Goal: Complete application form

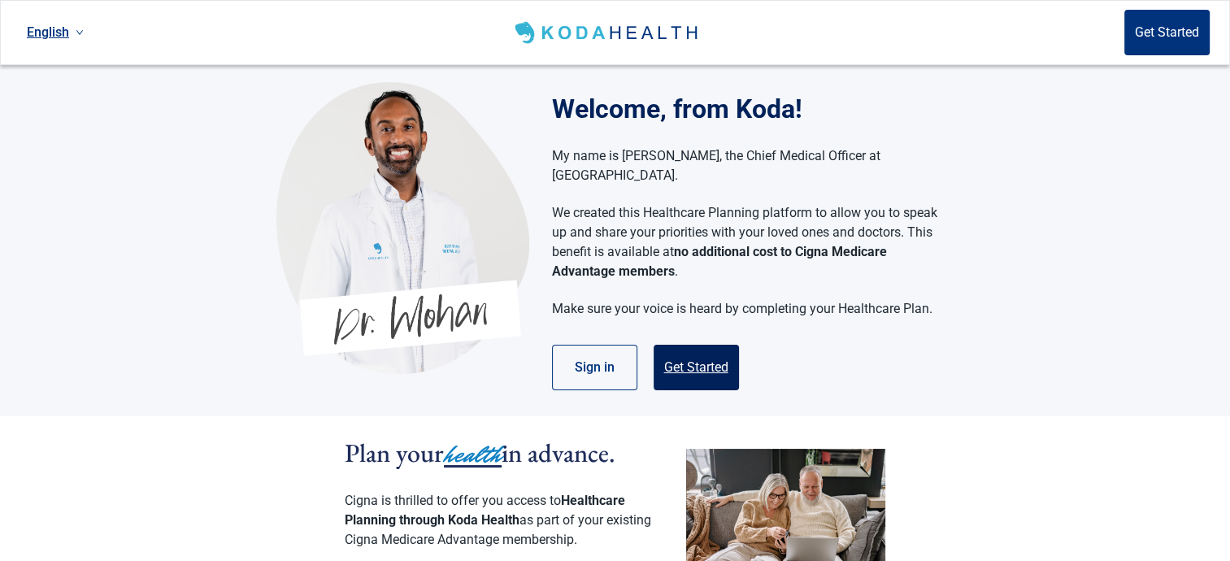
click at [683, 345] on button "Get Started" at bounding box center [696, 368] width 85 height 46
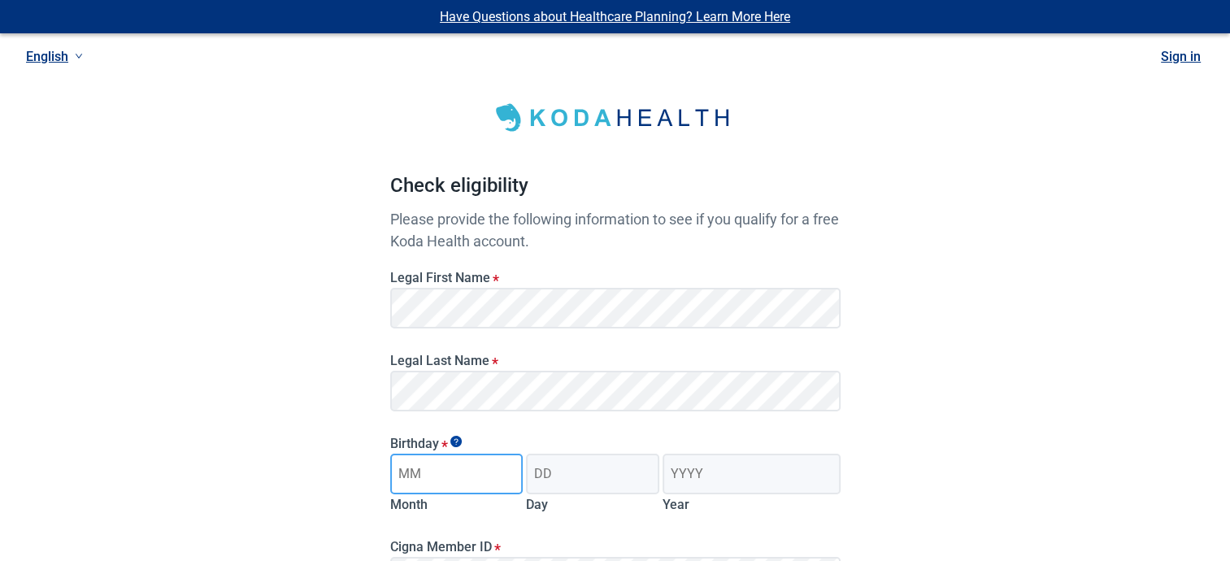
click at [452, 485] on input "Month" at bounding box center [456, 474] width 133 height 41
type input "01"
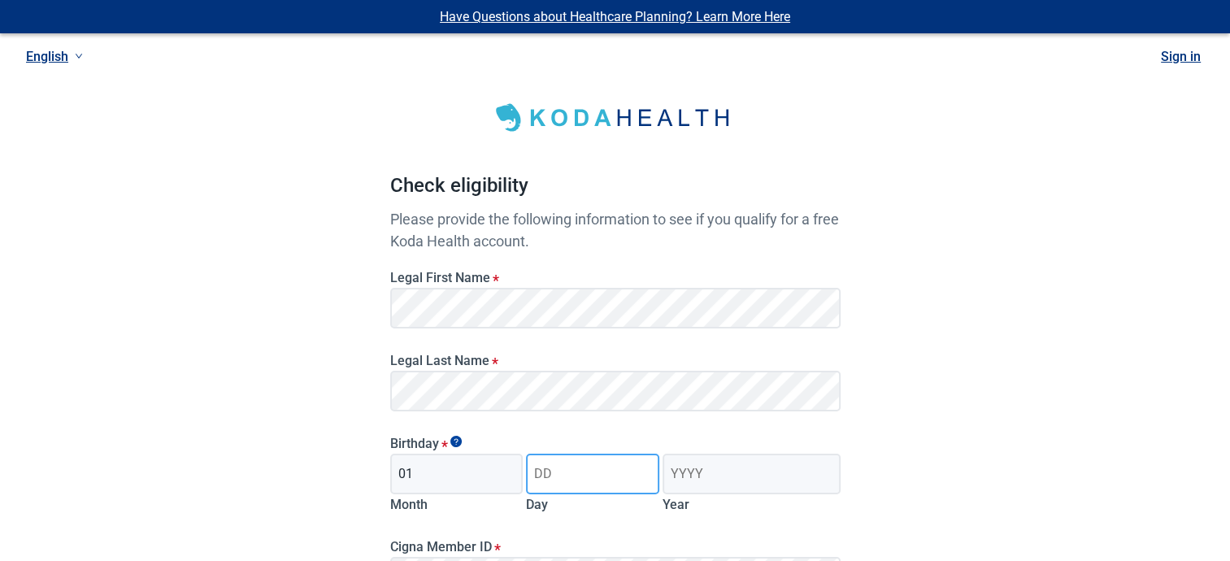
click at [592, 479] on input "Day" at bounding box center [592, 474] width 133 height 41
type input "06"
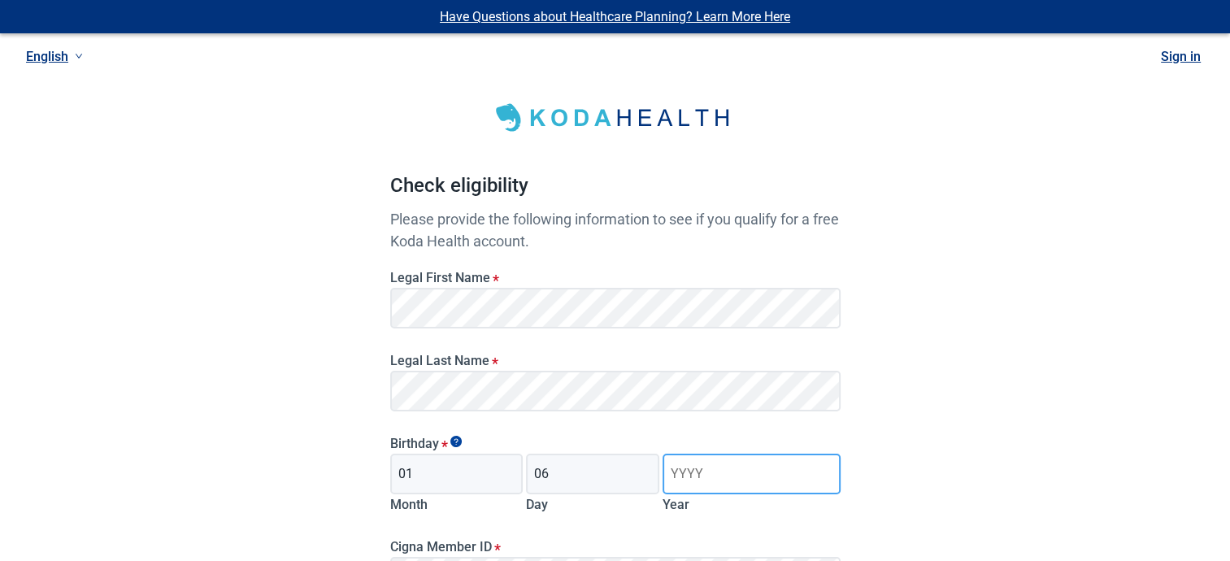
click at [722, 484] on input "Year" at bounding box center [751, 474] width 177 height 41
type input "1962"
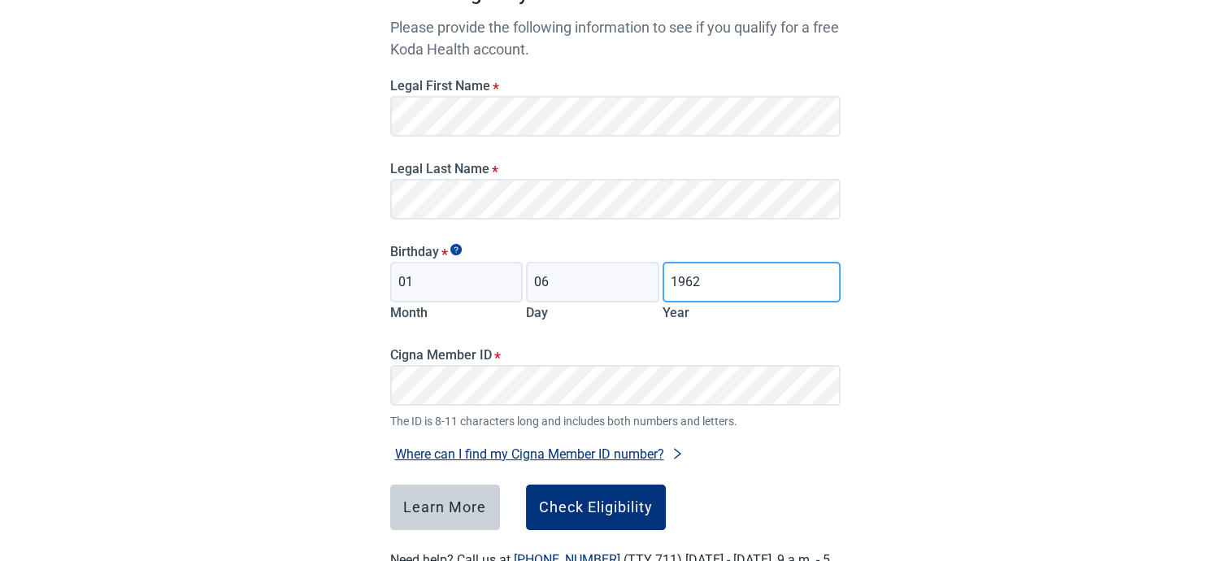
scroll to position [204, 0]
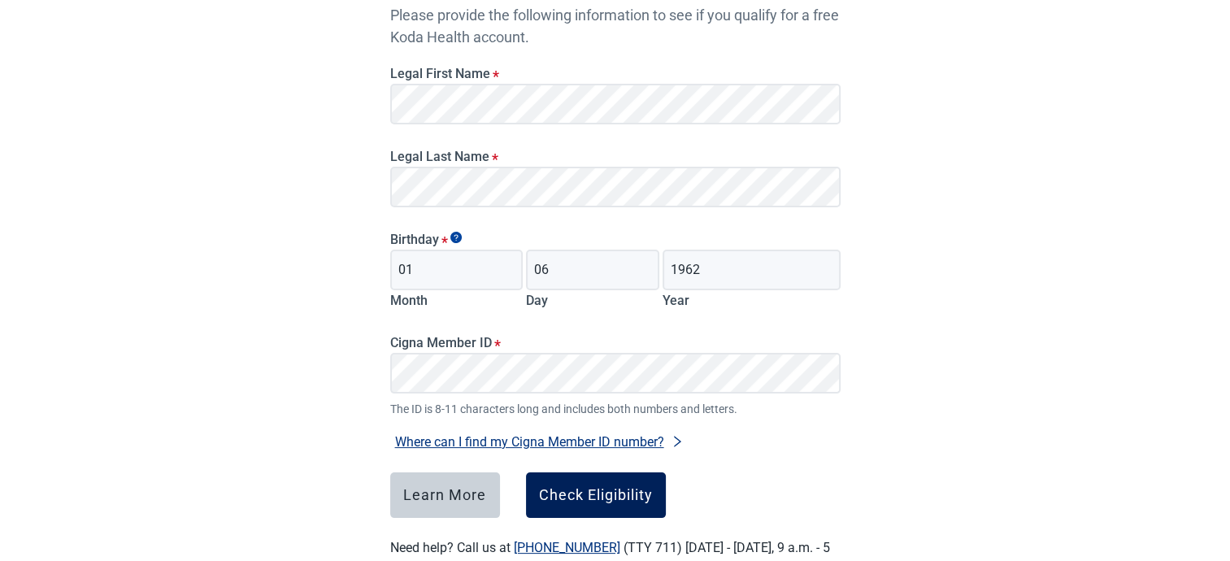
click at [580, 494] on div "Check Eligibility" at bounding box center [596, 495] width 114 height 16
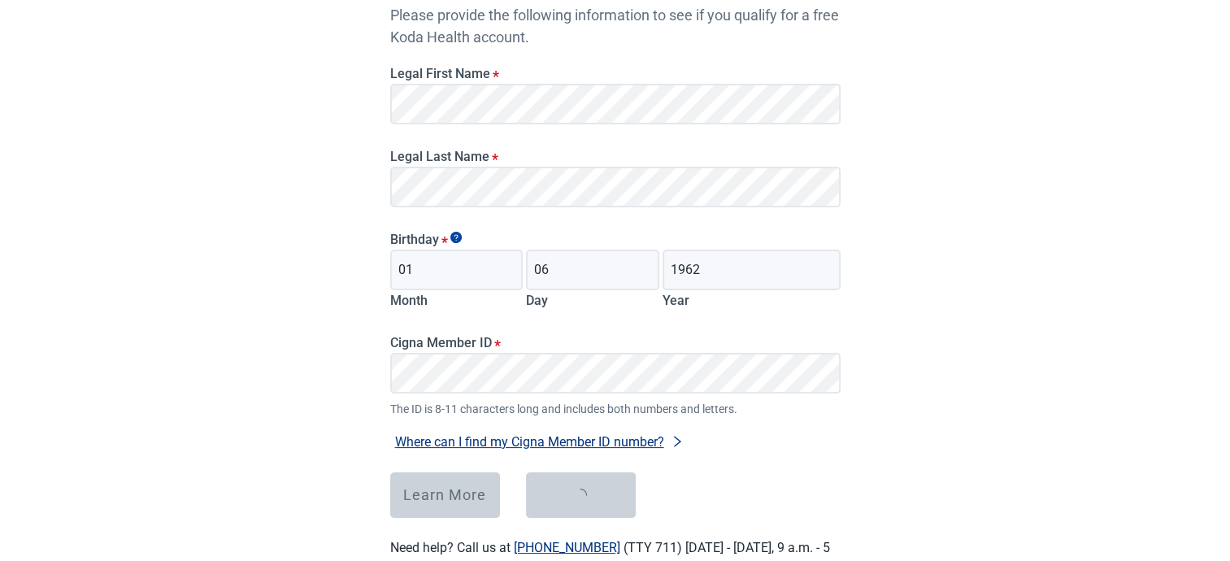
scroll to position [33, 0]
